Goal: Book appointment/travel/reservation

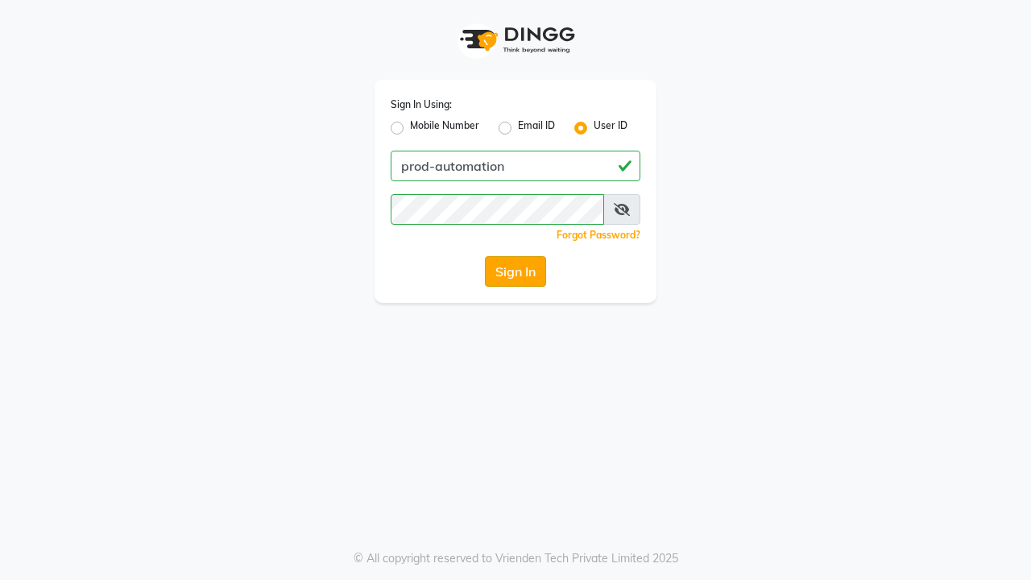
click at [515, 271] on button "Sign In" at bounding box center [515, 271] width 61 height 31
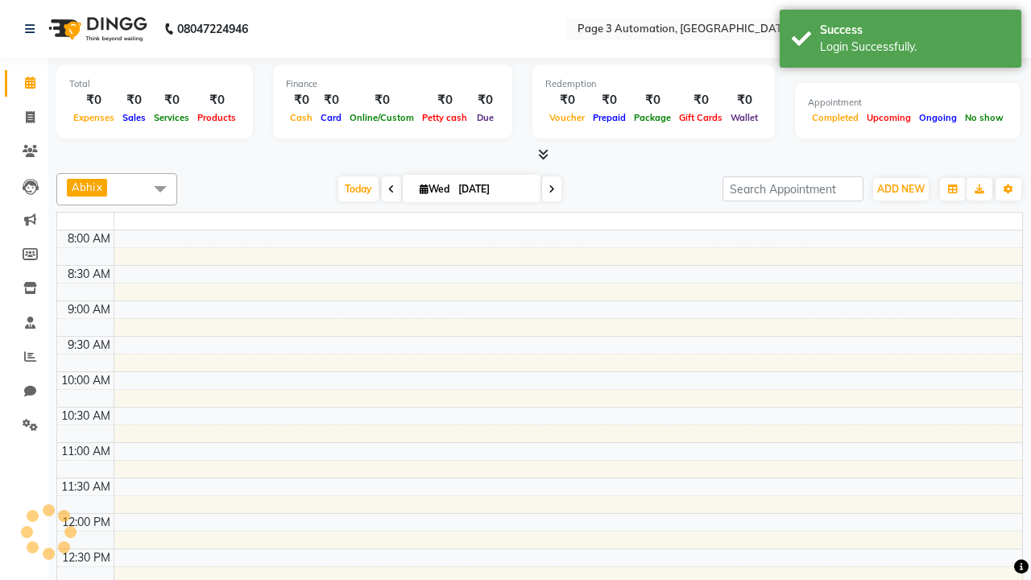
select select "en"
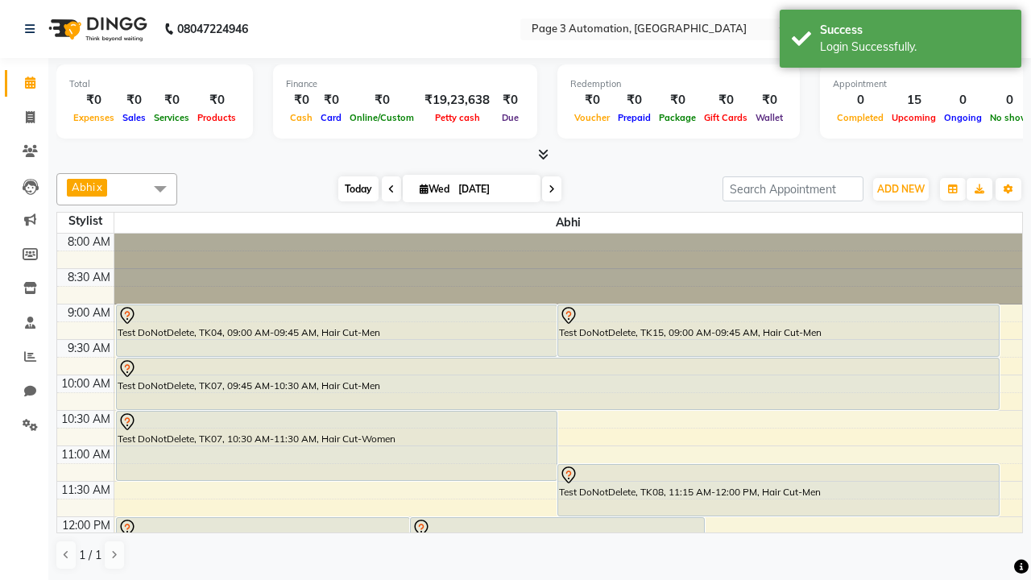
click at [350, 188] on span "Today" at bounding box center [358, 188] width 40 height 25
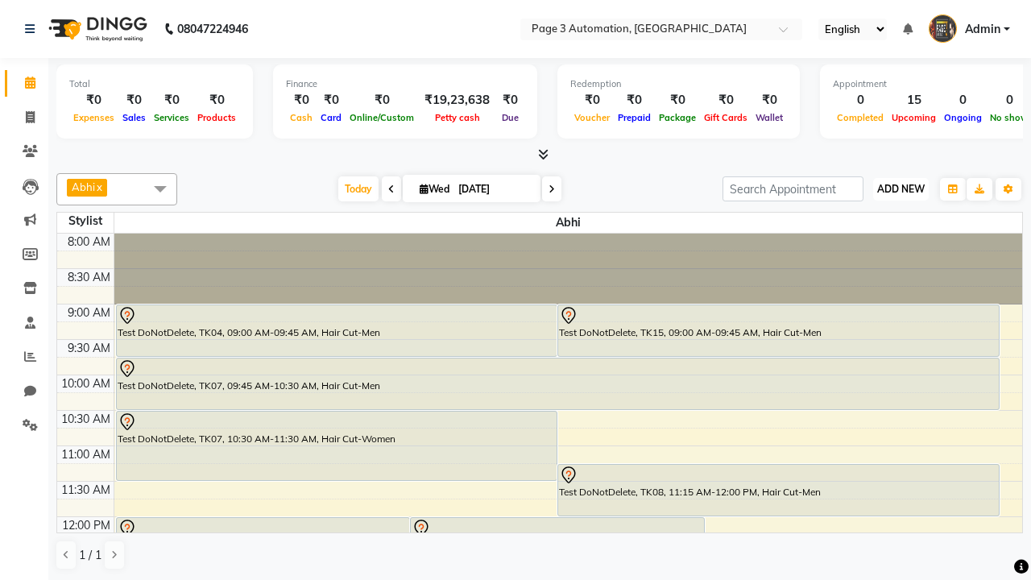
click at [900, 188] on span "ADD NEW" at bounding box center [901, 189] width 48 height 12
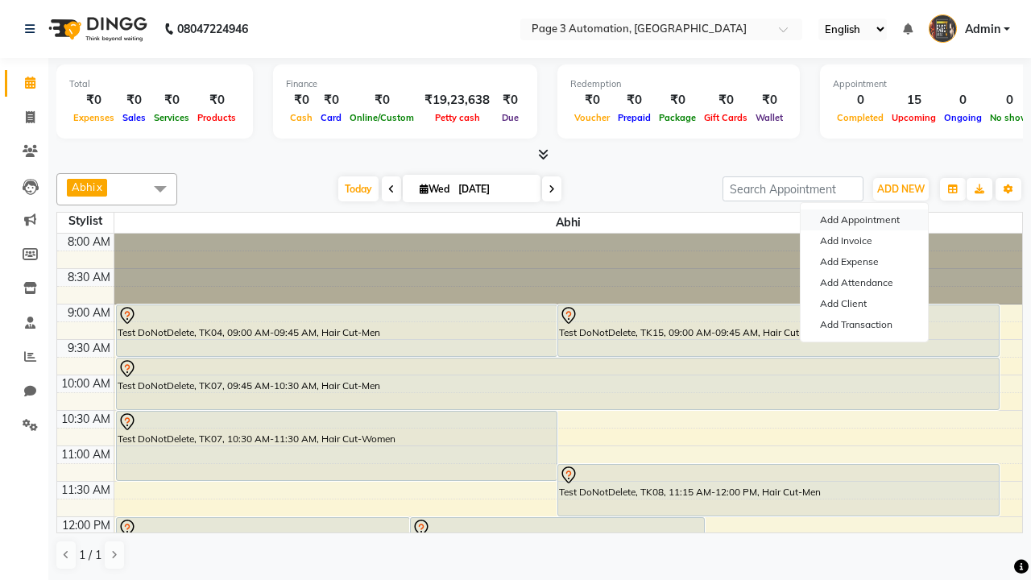
click at [864, 220] on button "Add Appointment" at bounding box center [863, 219] width 127 height 21
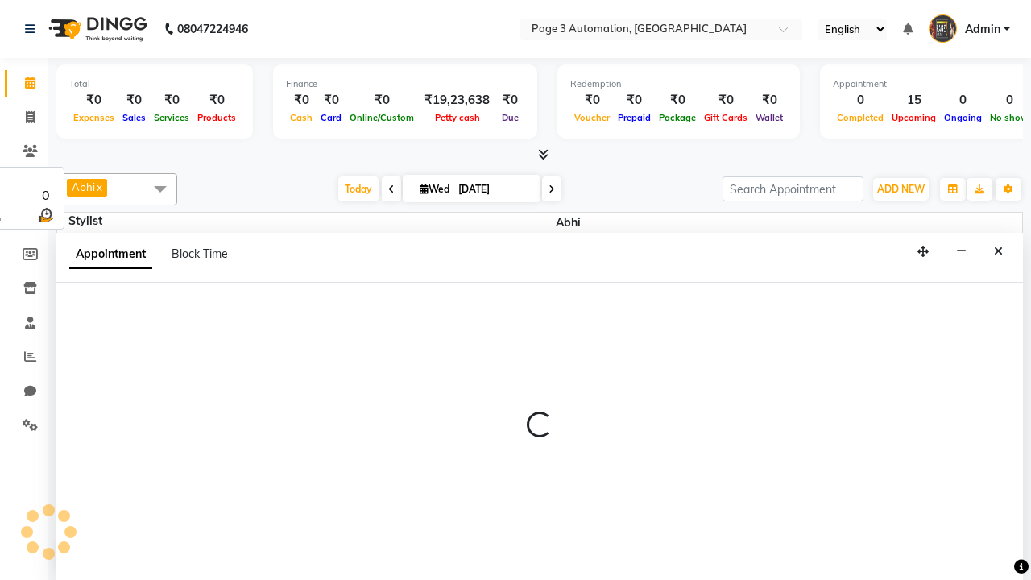
select select "tentative"
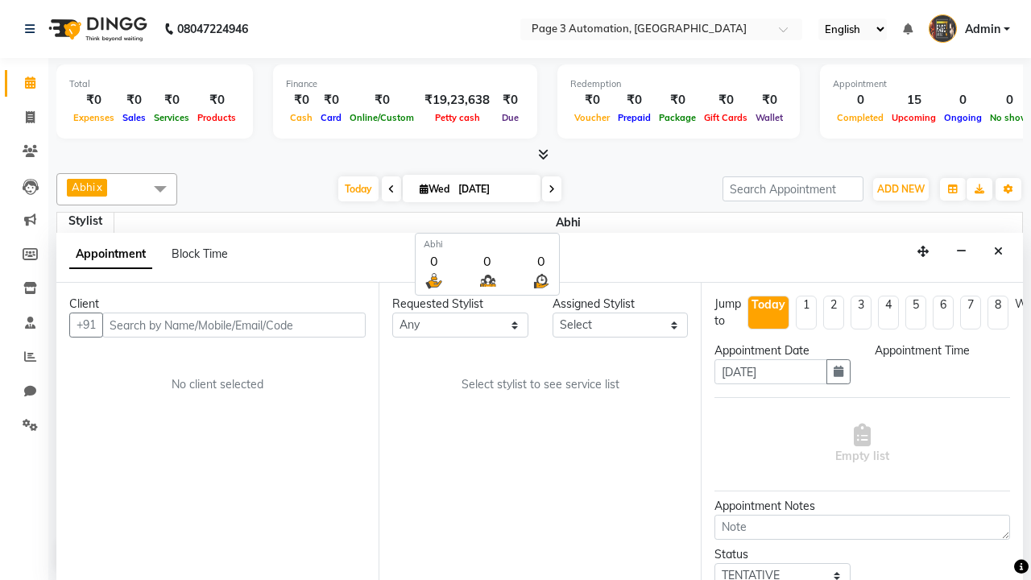
scroll to position [1, 0]
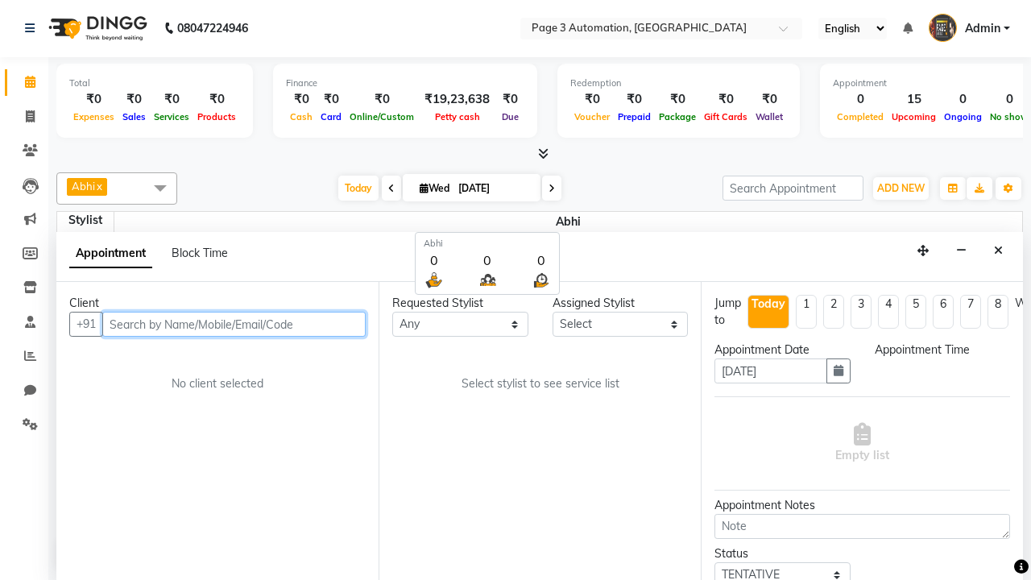
select select "540"
type input "8192346578"
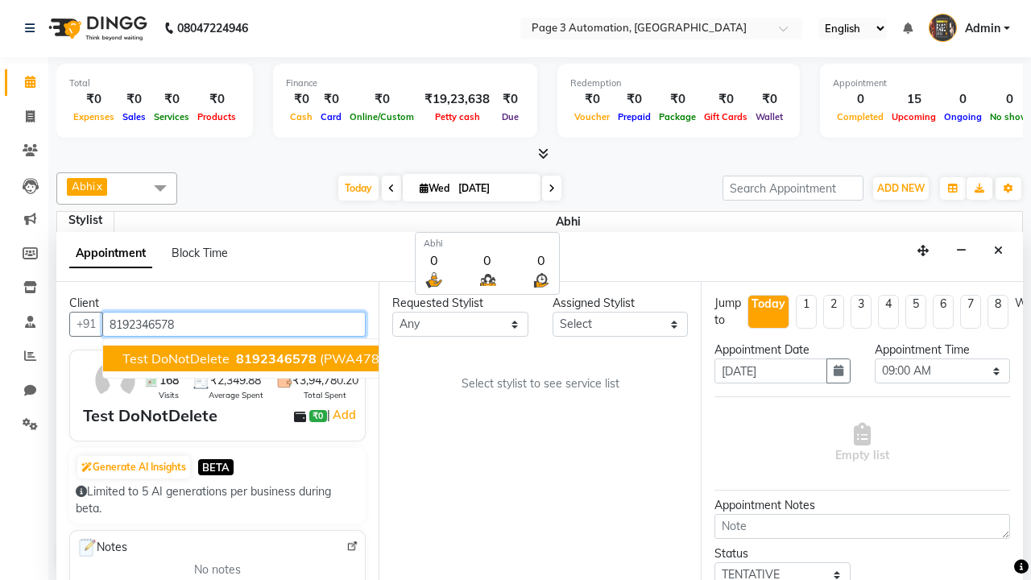
click at [236, 358] on span "8192346578" at bounding box center [276, 358] width 81 height 16
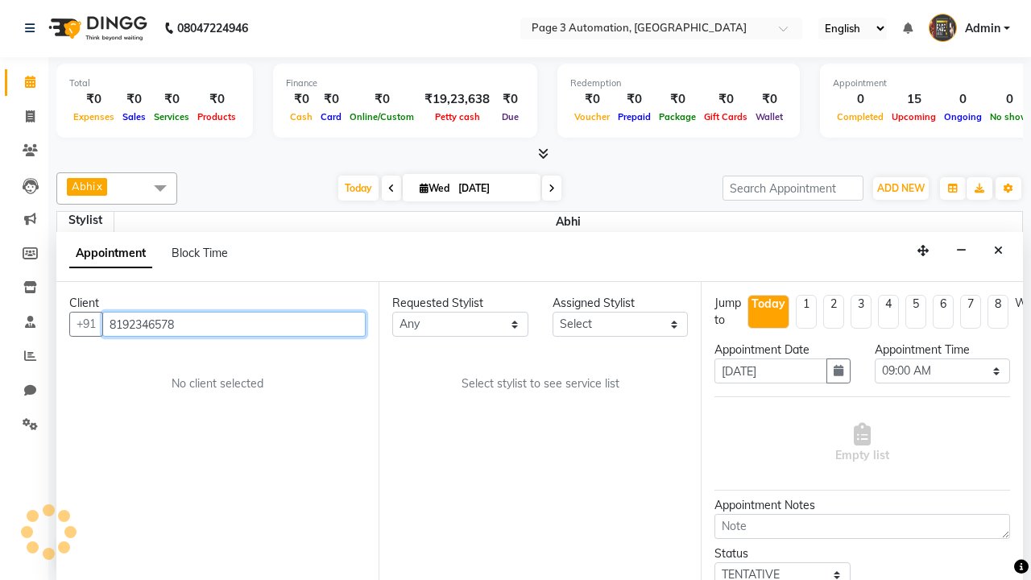
scroll to position [0, 0]
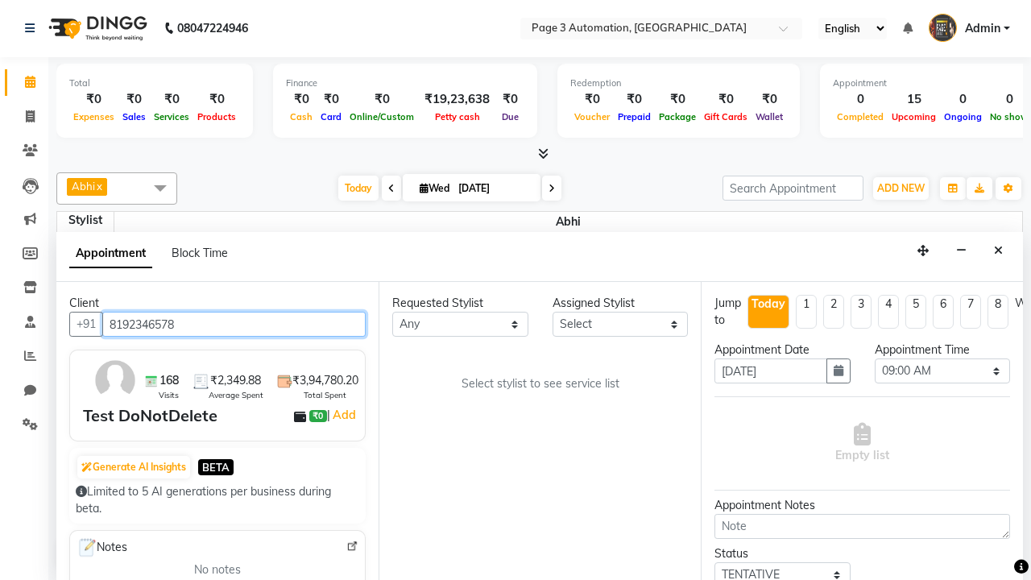
select select "77829"
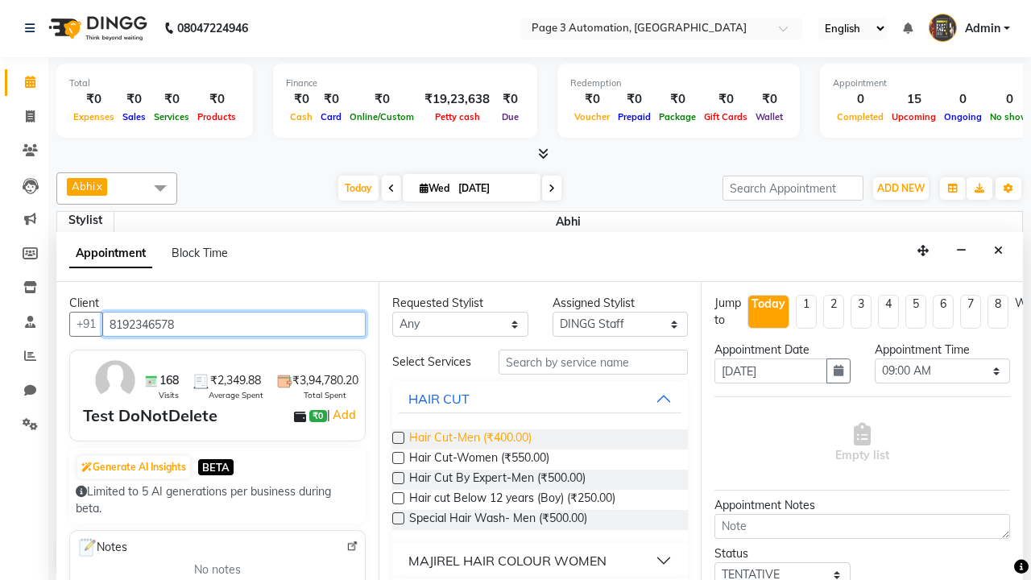
type input "8192346578"
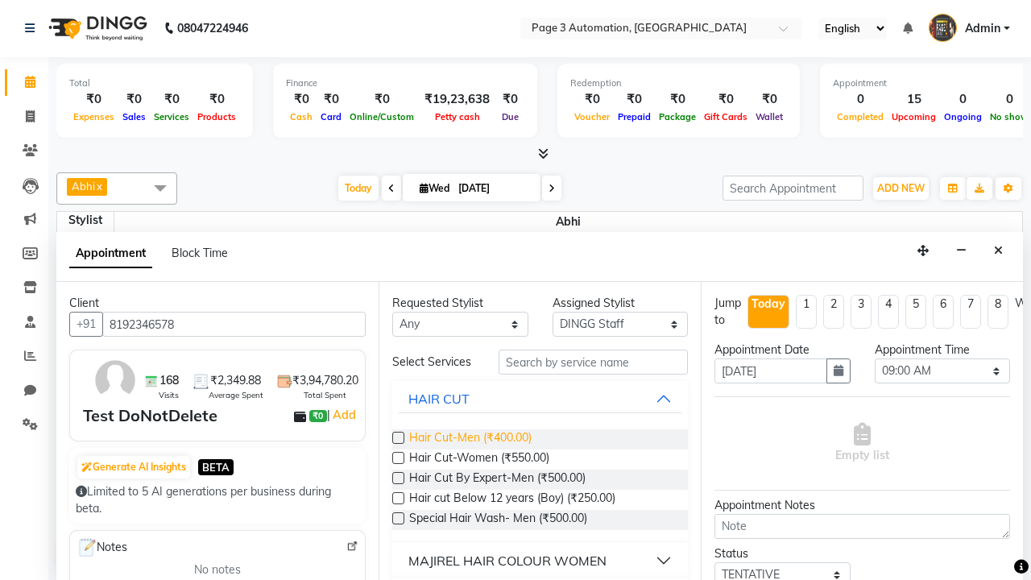
click at [469, 439] on span "Hair Cut-Men (₹400.00)" at bounding box center [470, 439] width 122 height 20
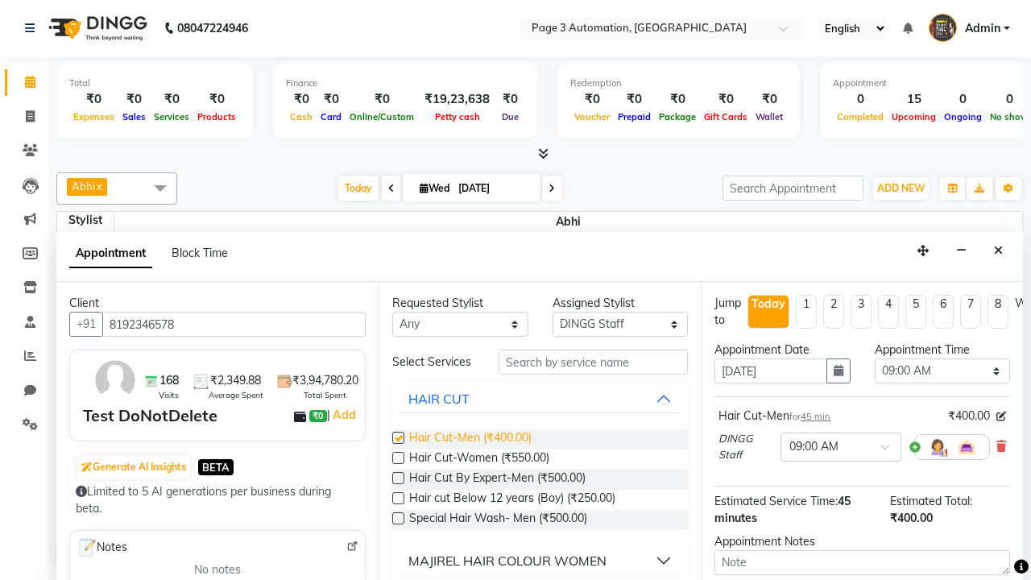
checkbox input "false"
click at [478, 459] on span "Hair Cut-Women (₹550.00)" at bounding box center [479, 459] width 140 height 20
checkbox input "true"
select select "570"
checkbox input "false"
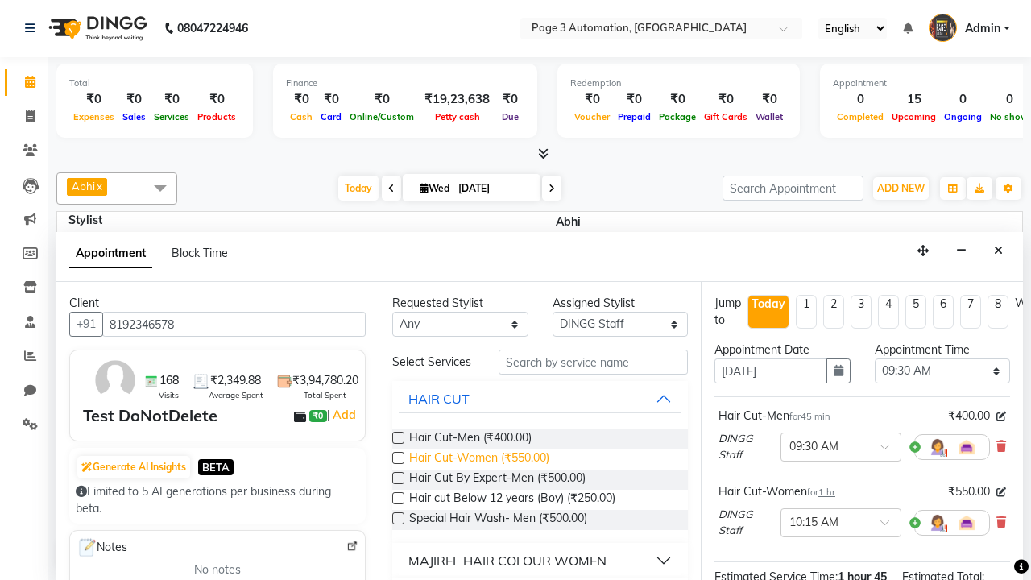
scroll to position [208, 0]
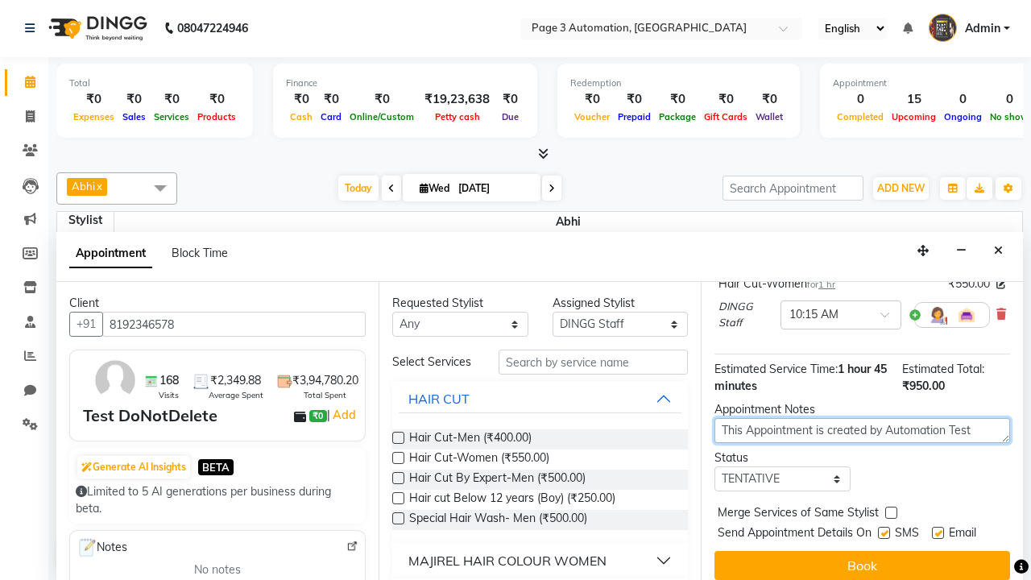
type textarea "This Appointment is created by Automation Test"
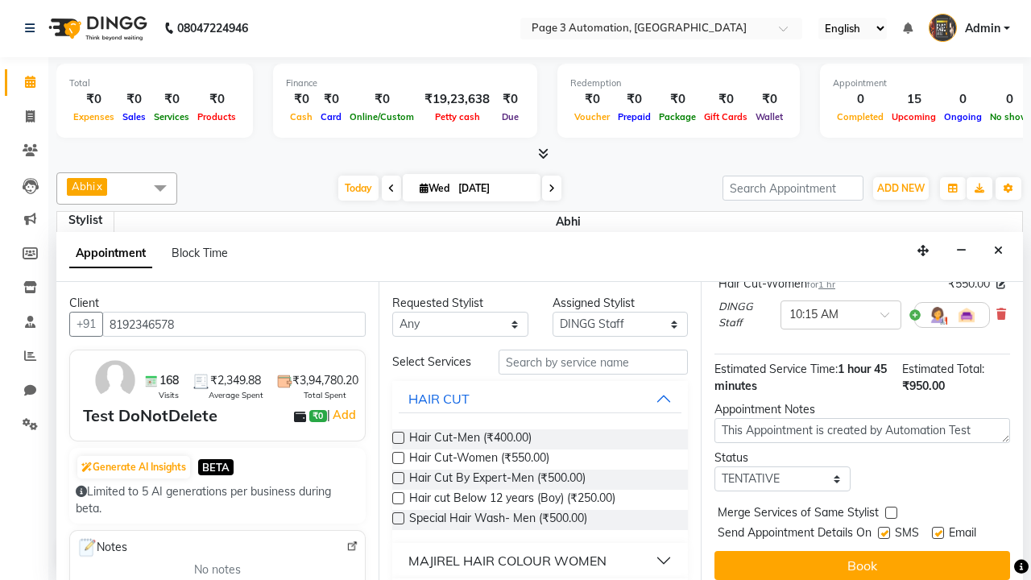
click at [883, 532] on label at bounding box center [884, 533] width 12 height 12
click at [883, 532] on input "checkbox" at bounding box center [883, 534] width 10 height 10
checkbox input "false"
click at [937, 532] on label at bounding box center [938, 533] width 12 height 12
click at [937, 532] on input "checkbox" at bounding box center [937, 534] width 10 height 10
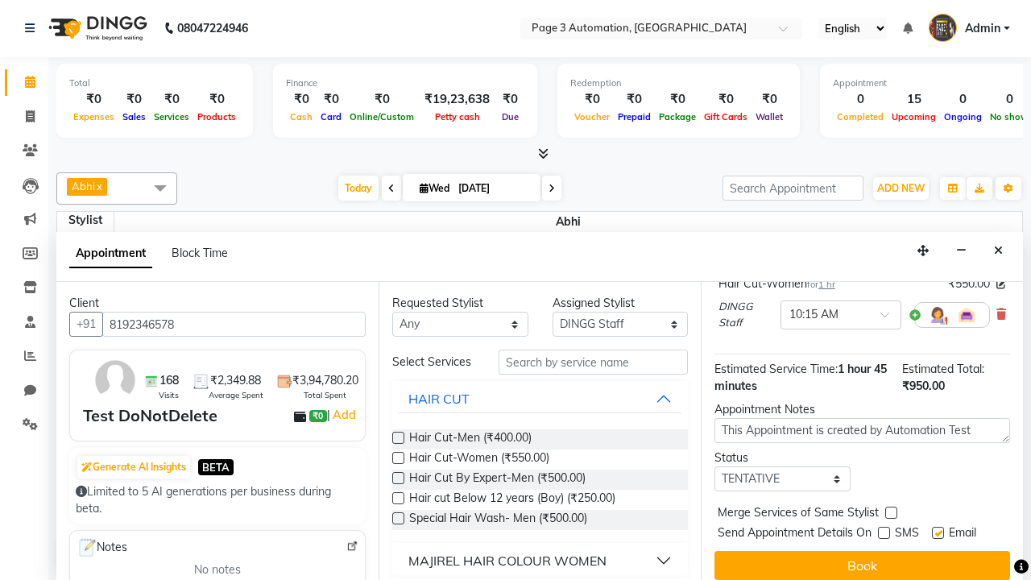
checkbox input "false"
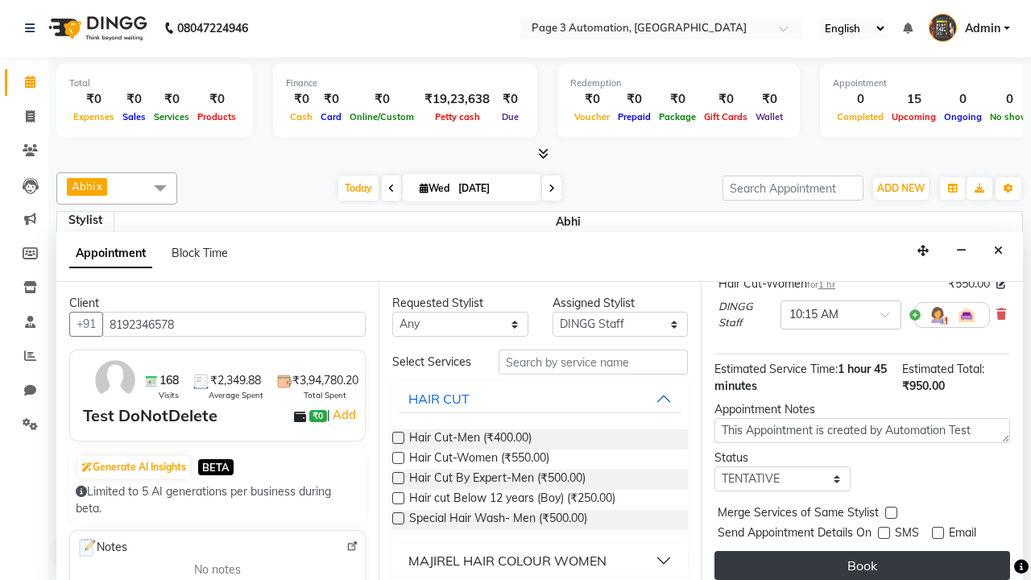
click at [862, 565] on button "Book" at bounding box center [862, 565] width 296 height 29
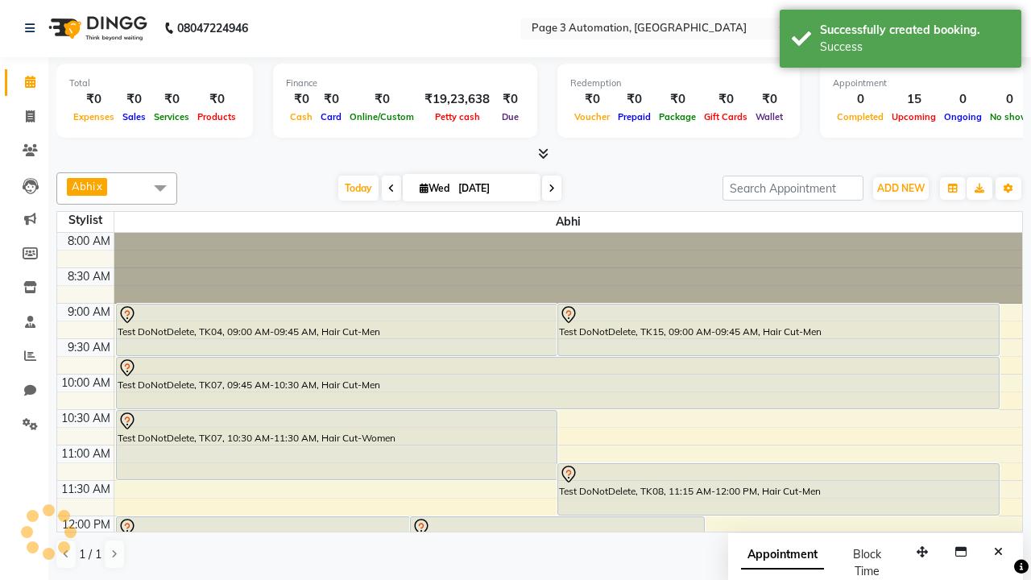
scroll to position [0, 0]
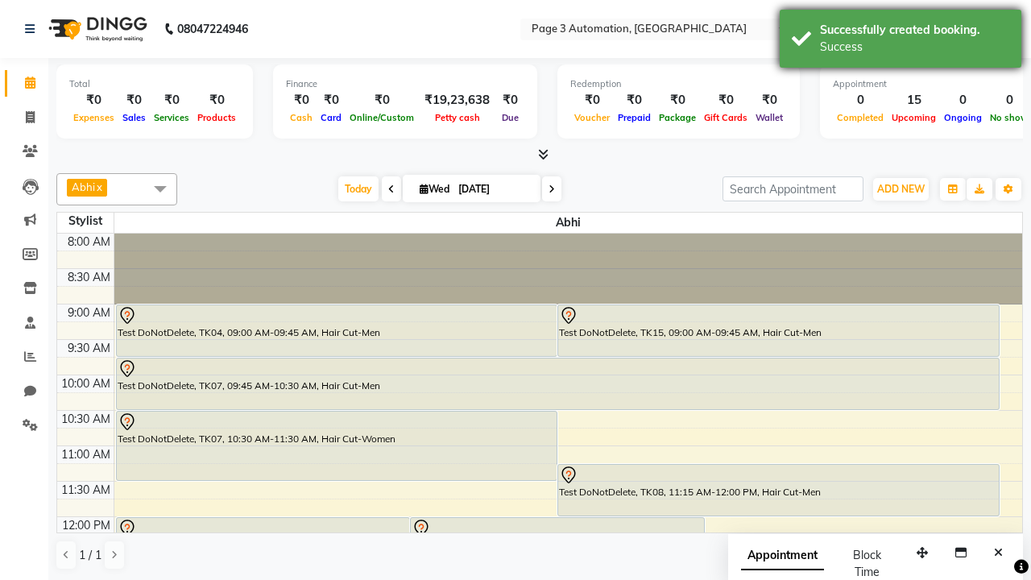
click at [900, 41] on div "Success" at bounding box center [914, 47] width 189 height 17
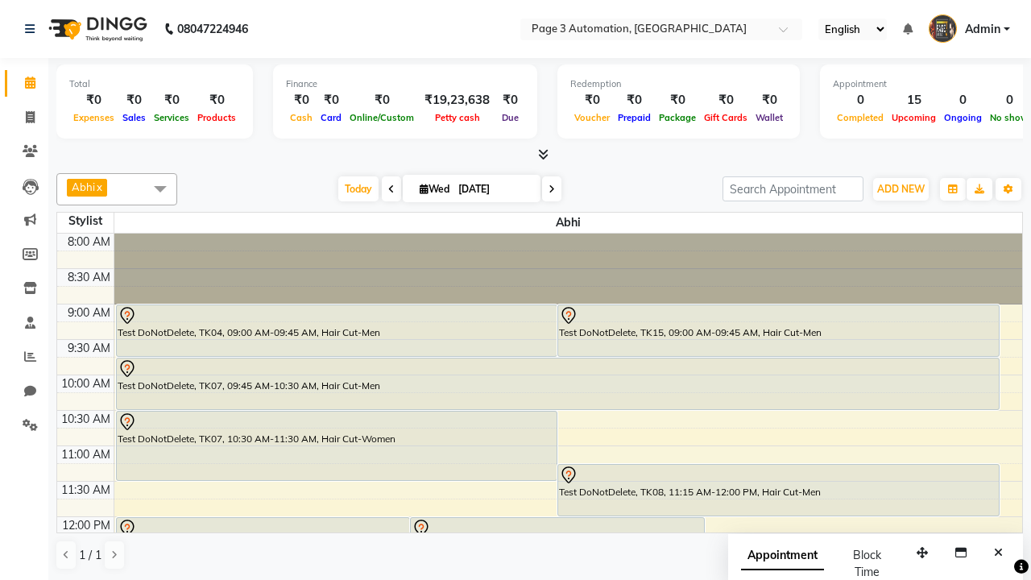
click at [160, 188] on span at bounding box center [160, 188] width 32 height 31
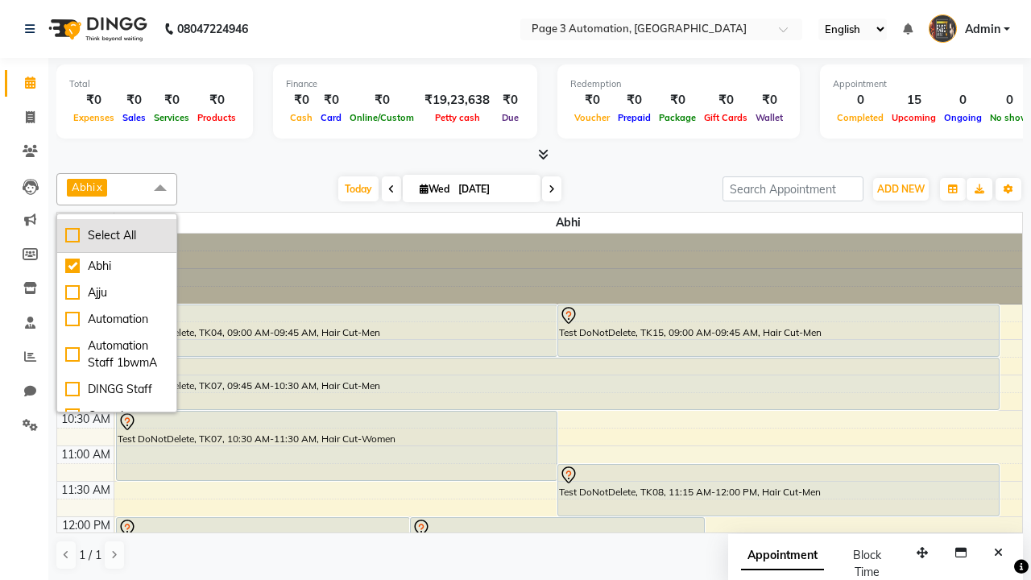
click at [117, 235] on div "Select All" at bounding box center [116, 235] width 103 height 17
checkbox input "true"
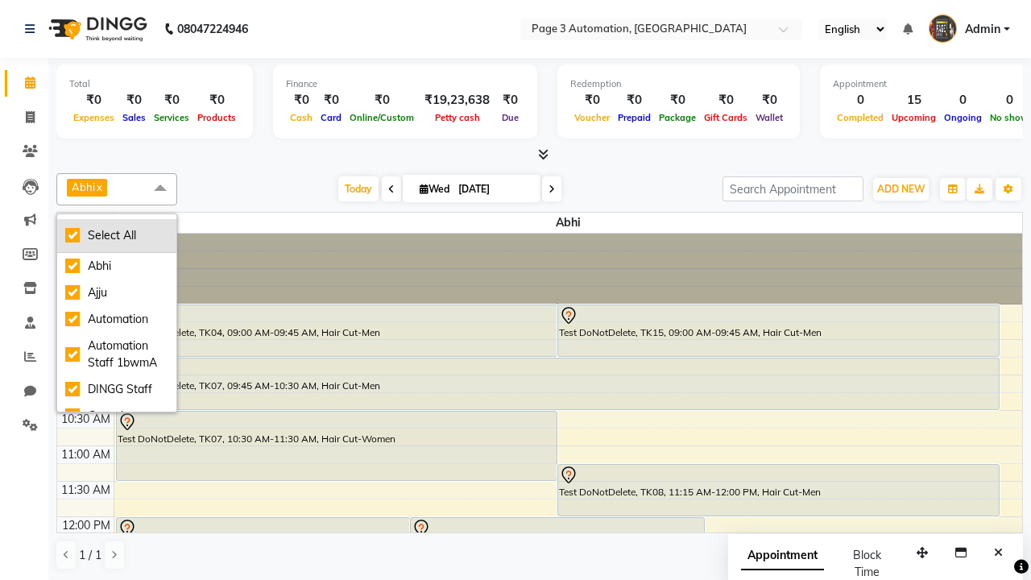
checkbox input "true"
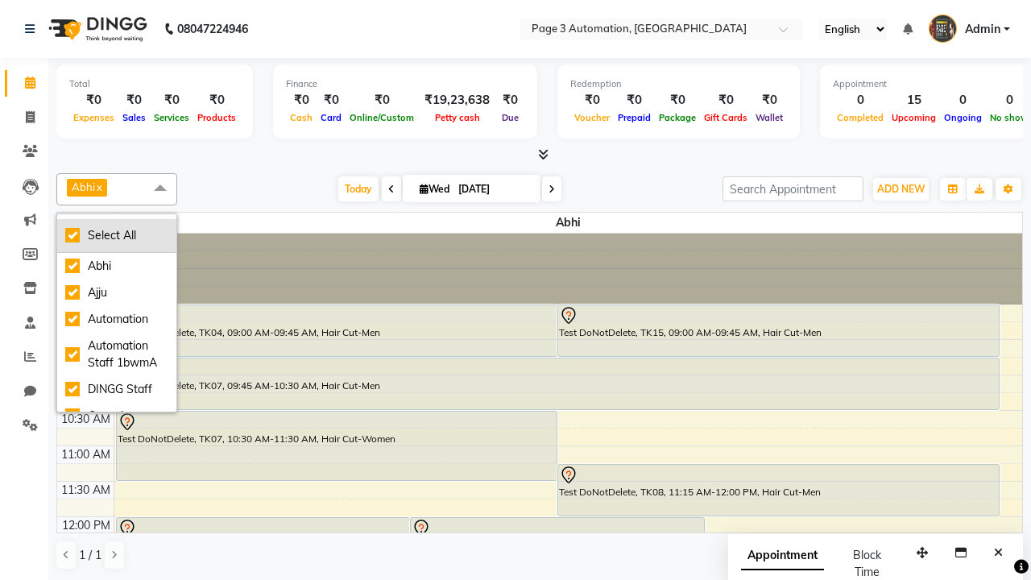
checkbox input "true"
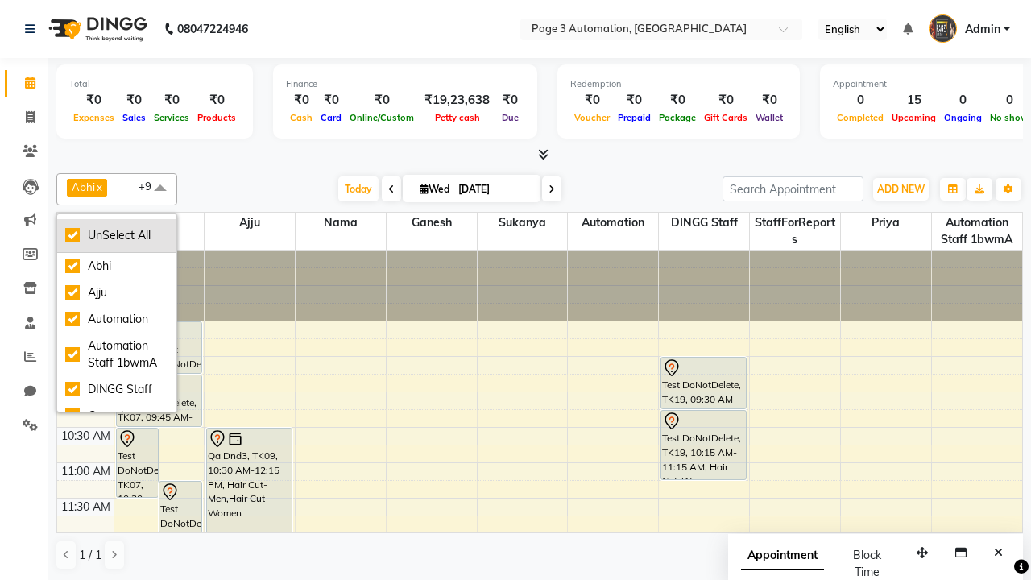
click at [117, 235] on div "UnSelect All" at bounding box center [116, 235] width 103 height 17
checkbox input "false"
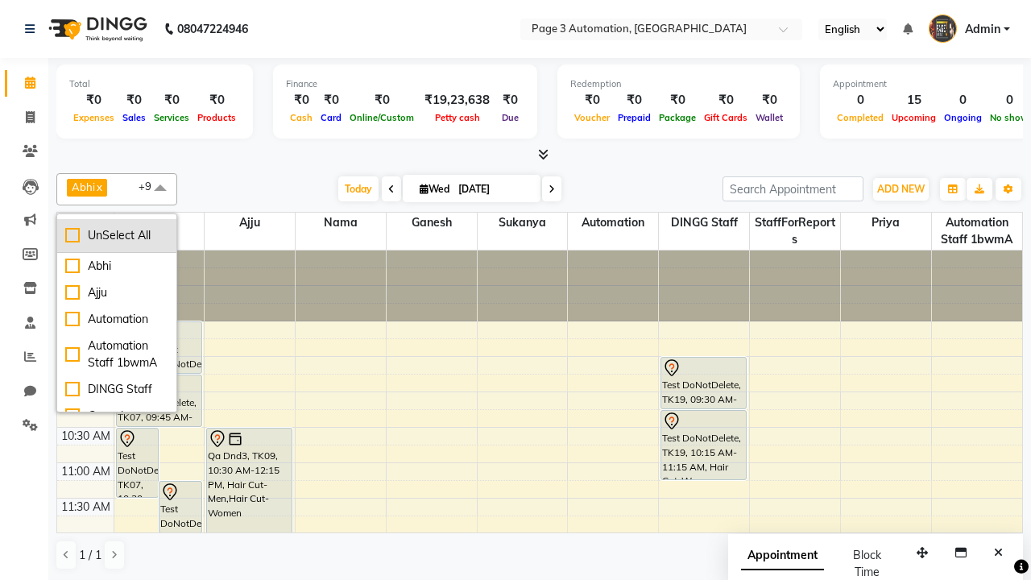
checkbox input "false"
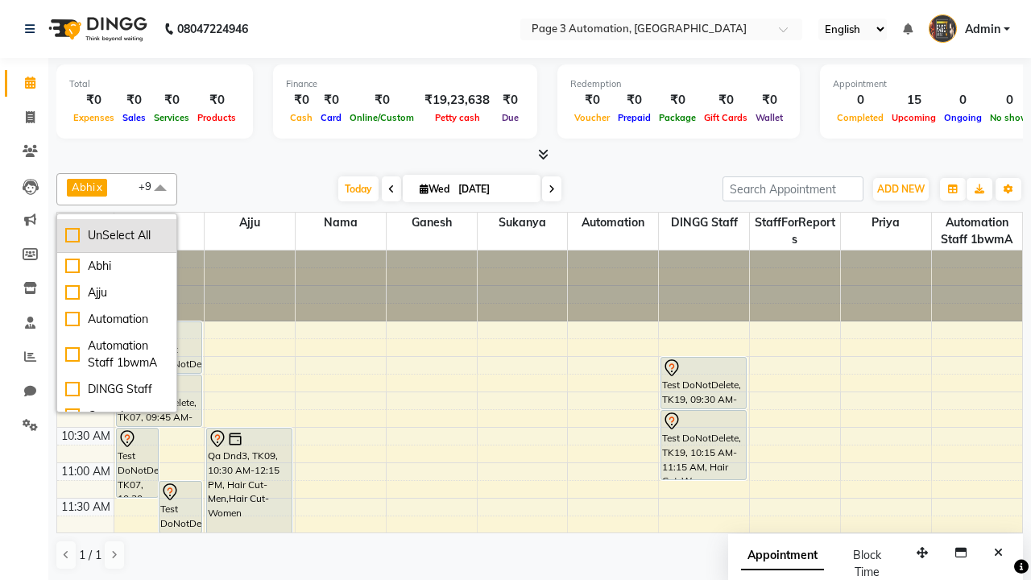
checkbox input "false"
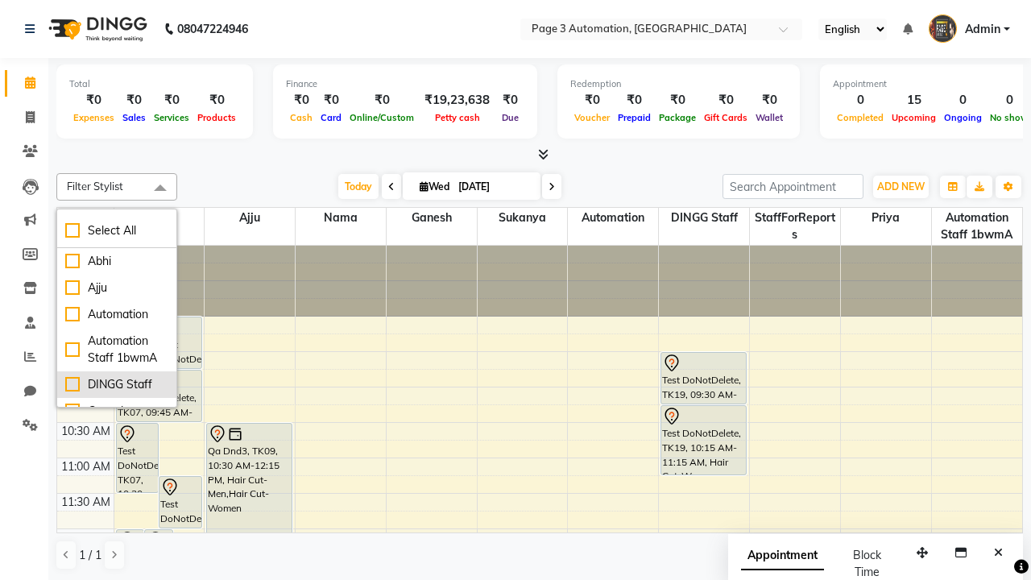
click at [117, 384] on div "DINGG Staff" at bounding box center [116, 384] width 103 height 17
checkbox input "true"
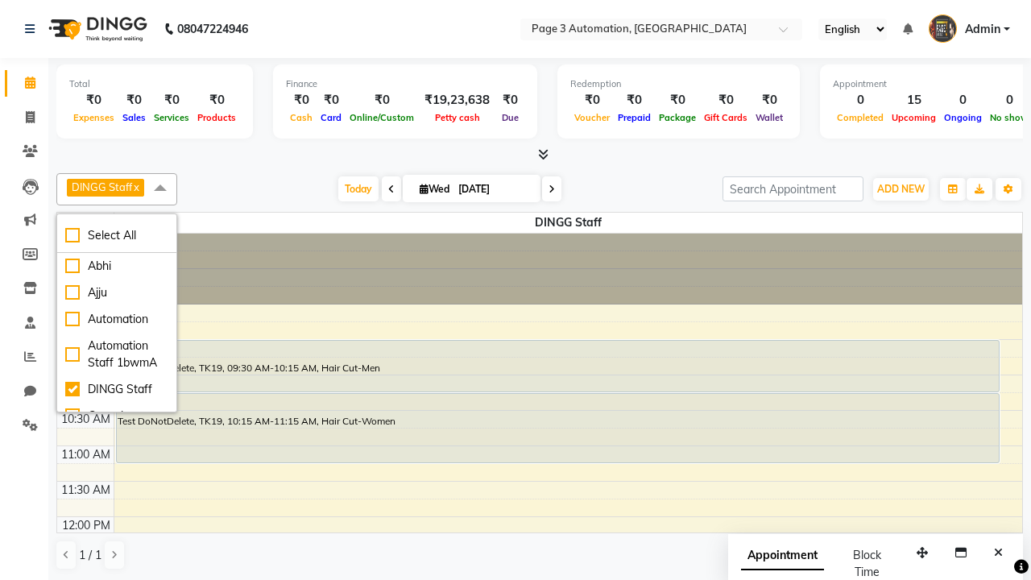
click at [160, 188] on span at bounding box center [160, 188] width 32 height 31
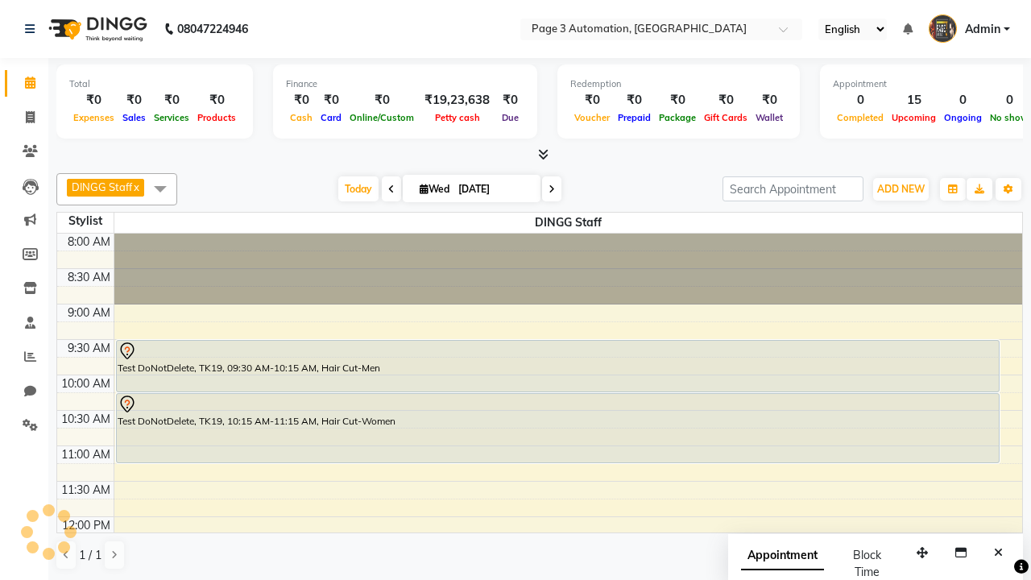
click at [557, 366] on div "Test DoNotDelete, TK19, 09:30 AM-10:15 AM, Hair Cut-Men" at bounding box center [558, 366] width 882 height 51
select select "7"
